Goal: Task Accomplishment & Management: Use online tool/utility

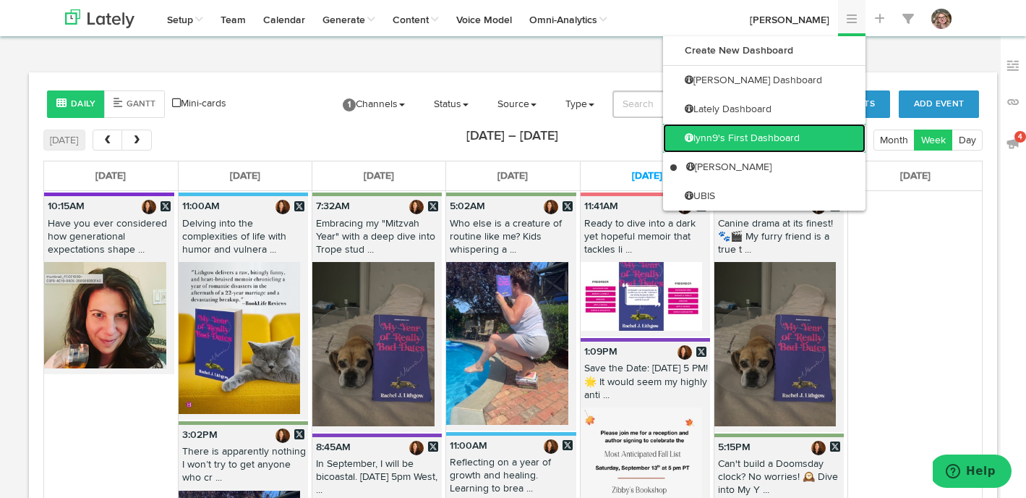
click at [788, 145] on link "lynn9's First Dashboard" at bounding box center [764, 138] width 203 height 29
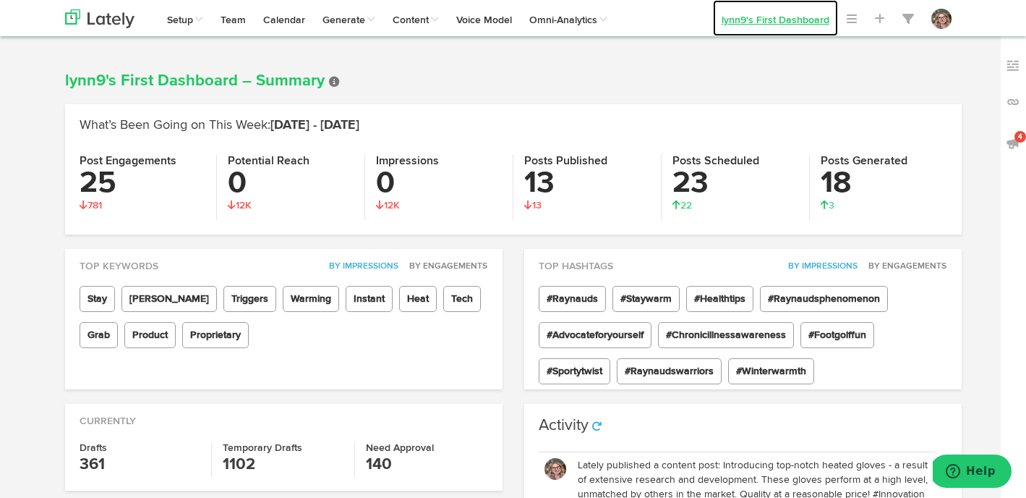
click at [777, 27] on link "lynn9's First Dashboard" at bounding box center [775, 18] width 125 height 36
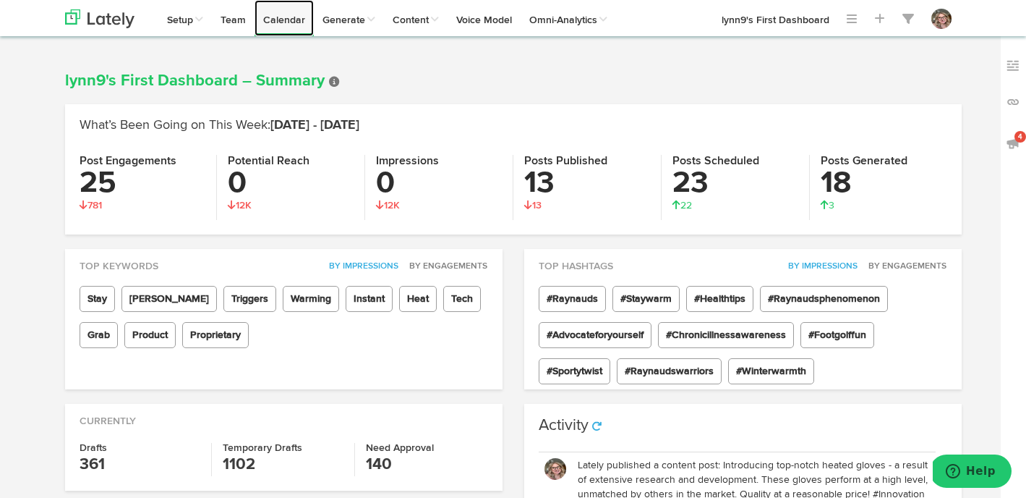
click at [268, 19] on link "Calendar" at bounding box center [284, 18] width 59 height 36
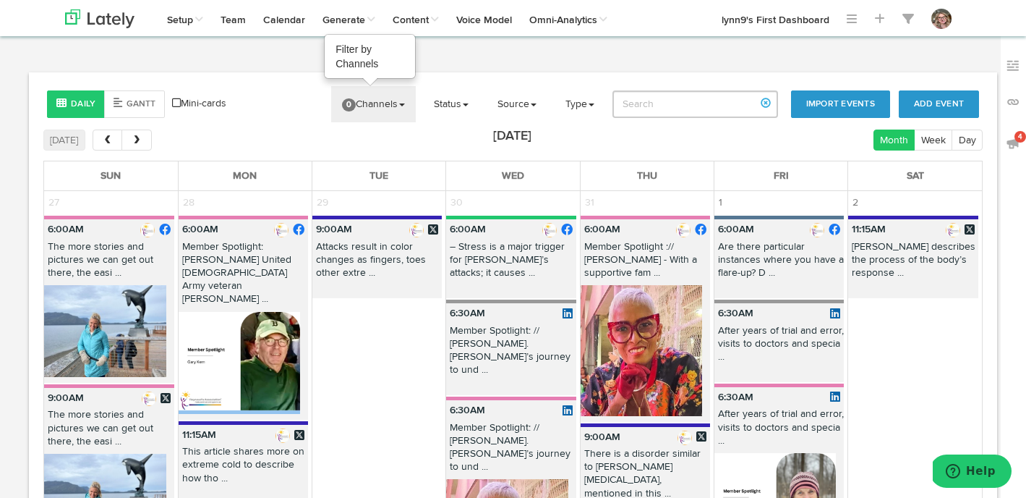
click at [400, 111] on link "0 Channels" at bounding box center [373, 104] width 85 height 36
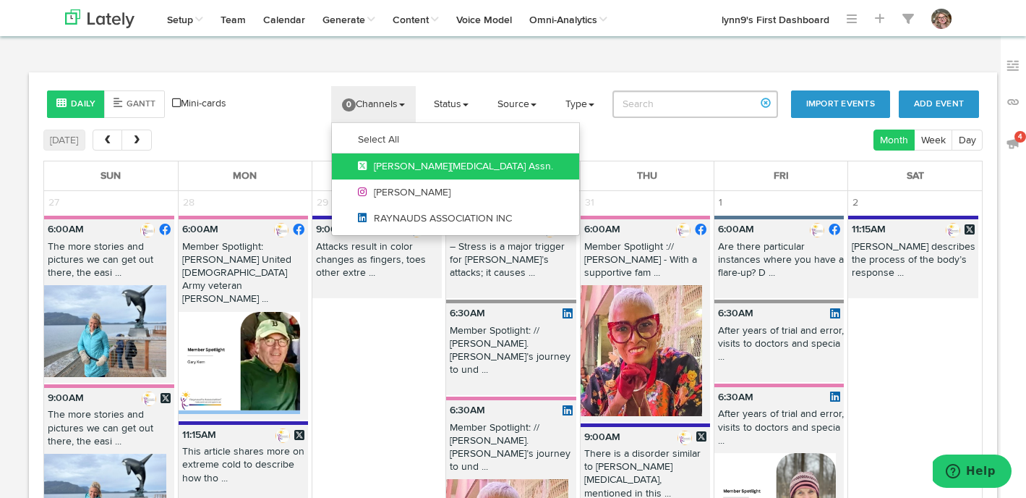
click at [396, 163] on span "[PERSON_NAME][MEDICAL_DATA] Assn." at bounding box center [455, 166] width 195 height 10
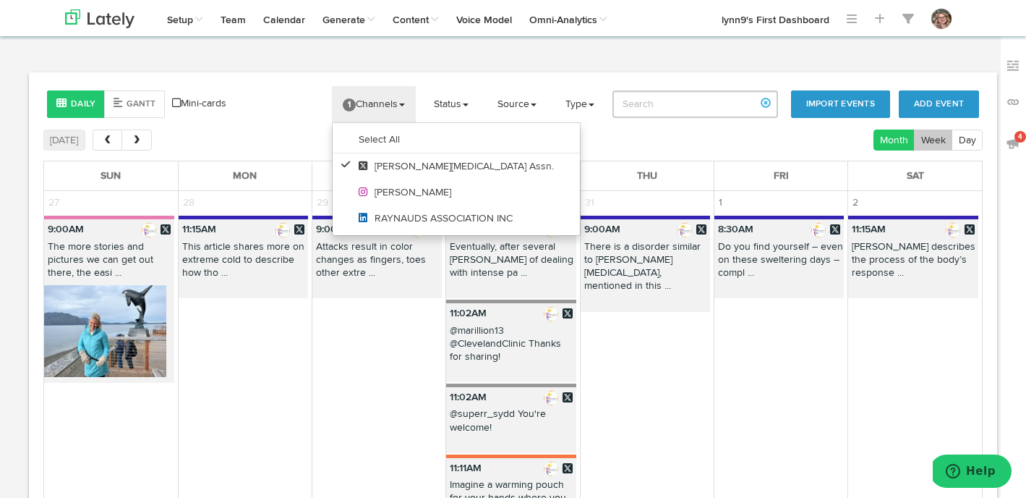
click at [936, 142] on button "Week" at bounding box center [933, 139] width 38 height 21
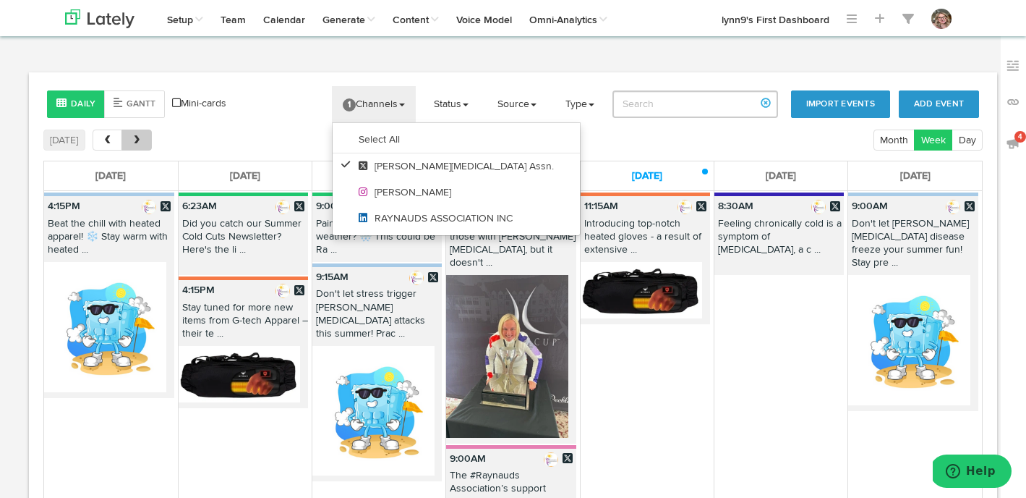
click at [149, 145] on button "next" at bounding box center [137, 139] width 30 height 21
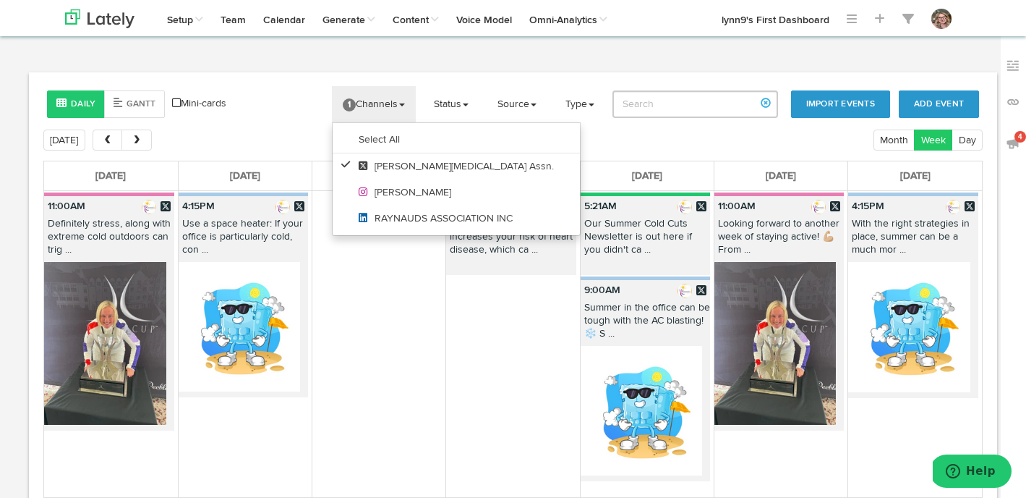
click at [268, 125] on div "Daily Gantt Mini-cards Add Event Import Events 1 Channels Select All Raynaud's …" at bounding box center [513, 308] width 969 height 472
click at [107, 135] on span "prev" at bounding box center [107, 140] width 12 height 10
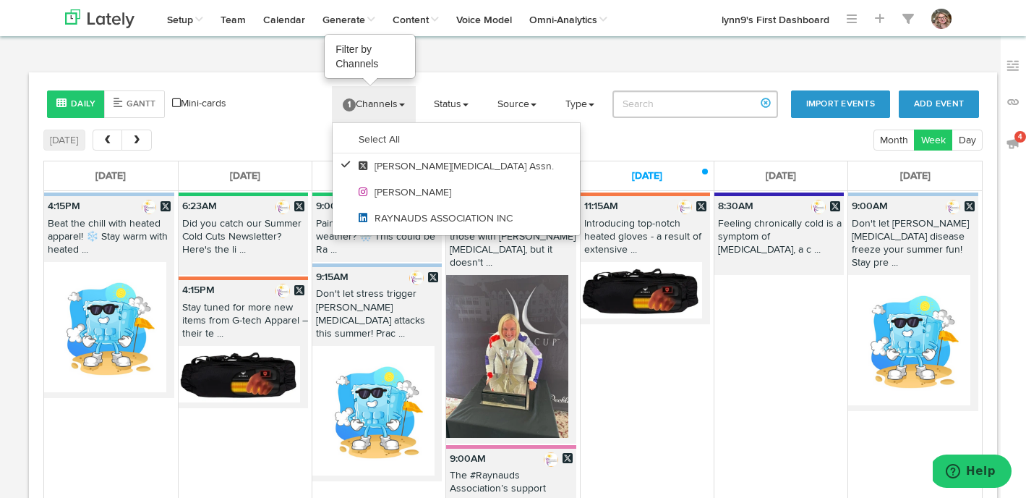
click at [394, 102] on link "1 Channels" at bounding box center [374, 104] width 84 height 36
